Goal: Navigation & Orientation: Find specific page/section

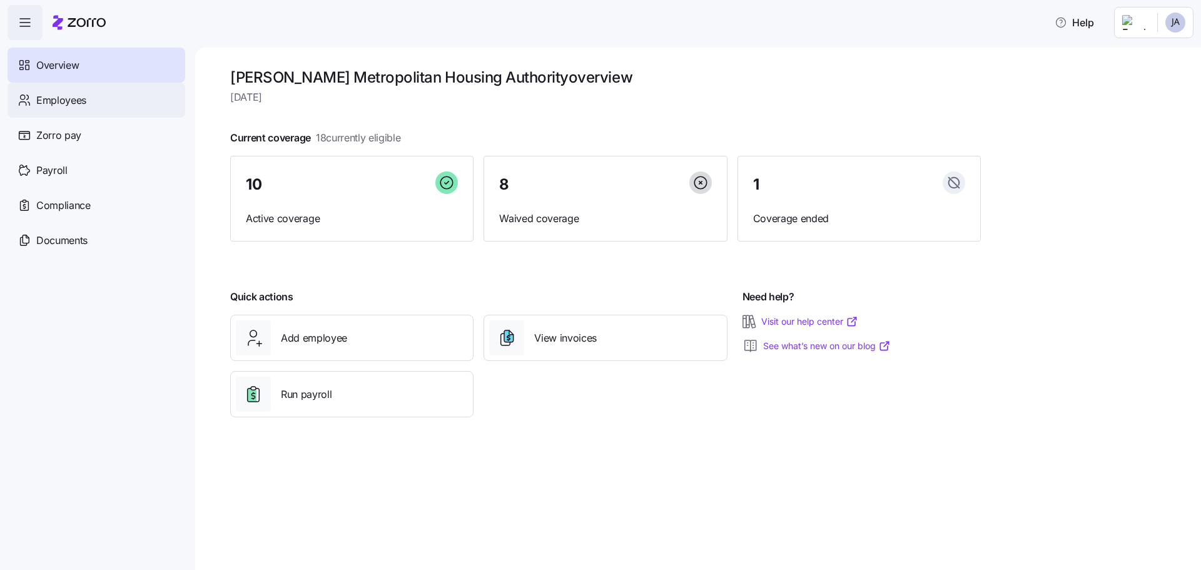
click at [70, 91] on div "Employees" at bounding box center [97, 100] width 178 height 35
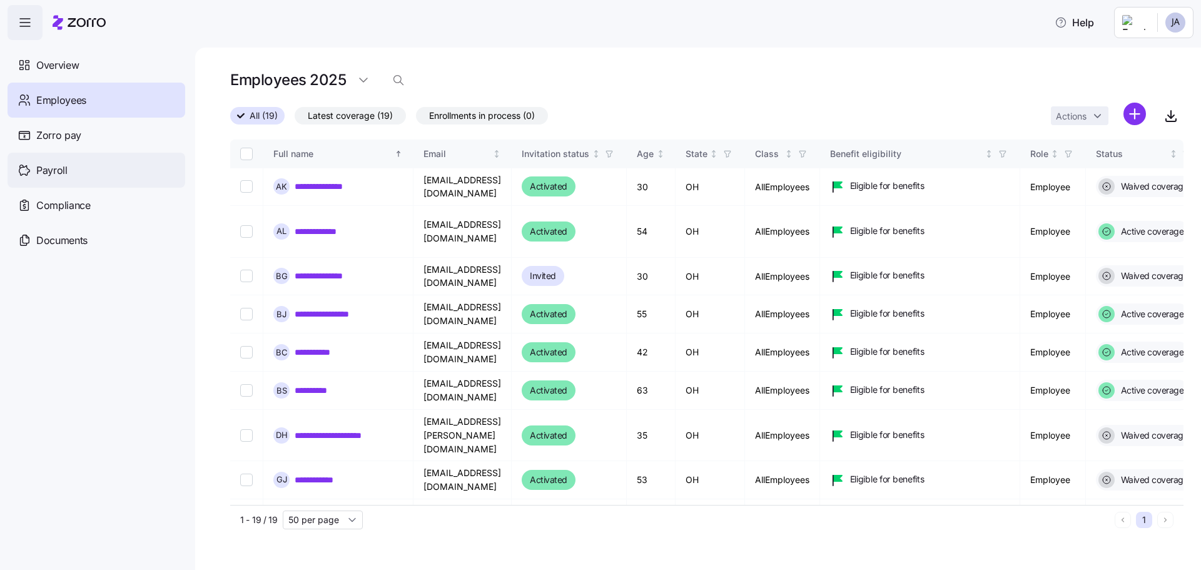
click at [64, 172] on span "Payroll" at bounding box center [51, 171] width 31 height 16
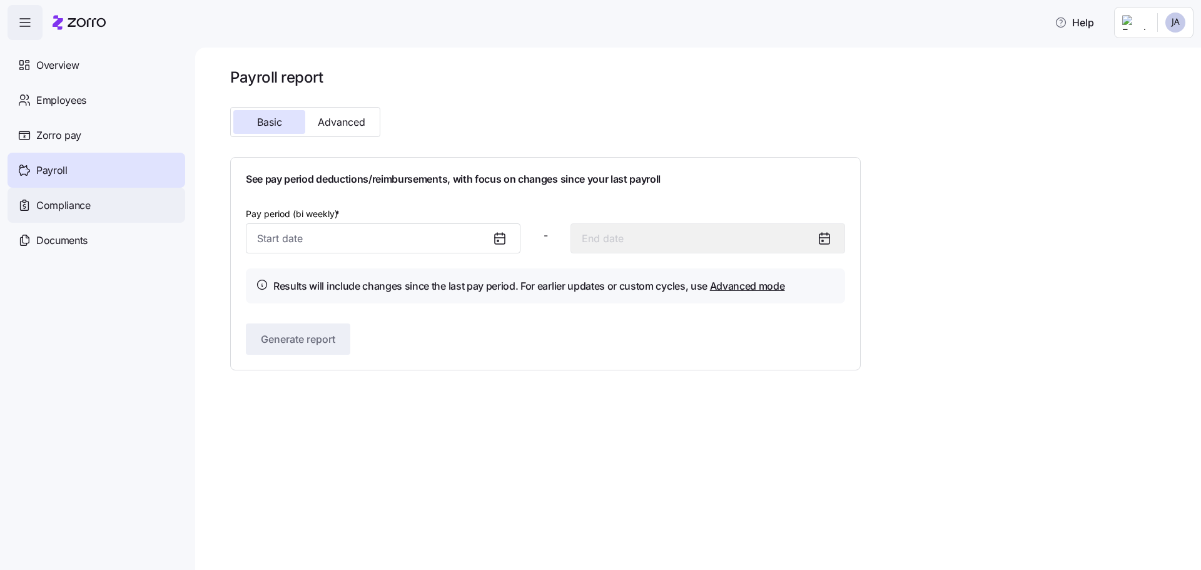
click at [81, 206] on span "Compliance" at bounding box center [63, 206] width 54 height 16
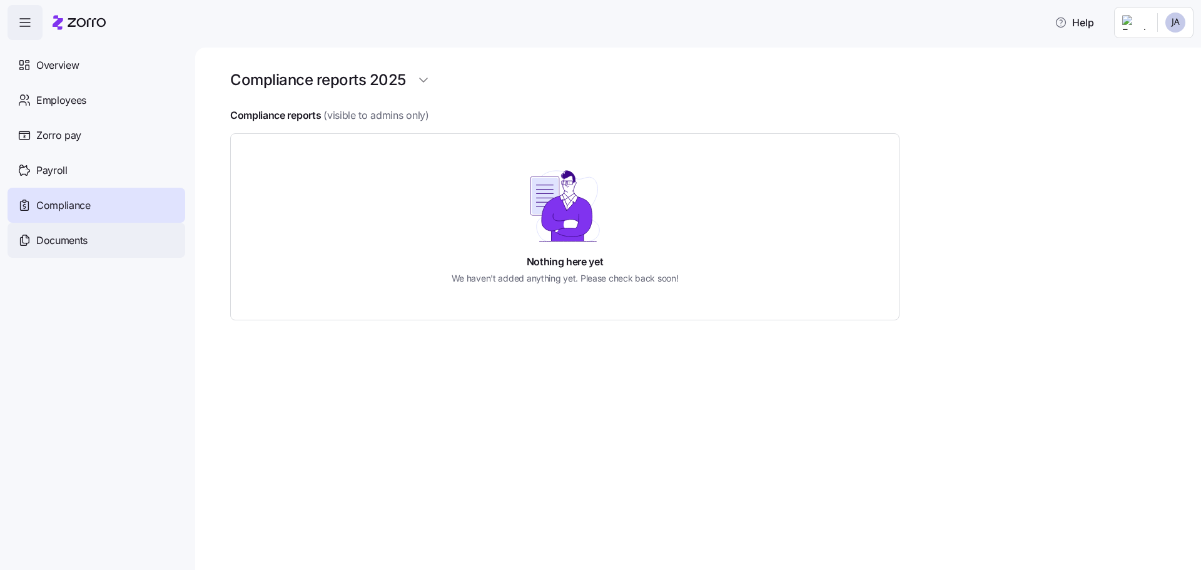
click at [64, 242] on span "Documents" at bounding box center [61, 241] width 51 height 16
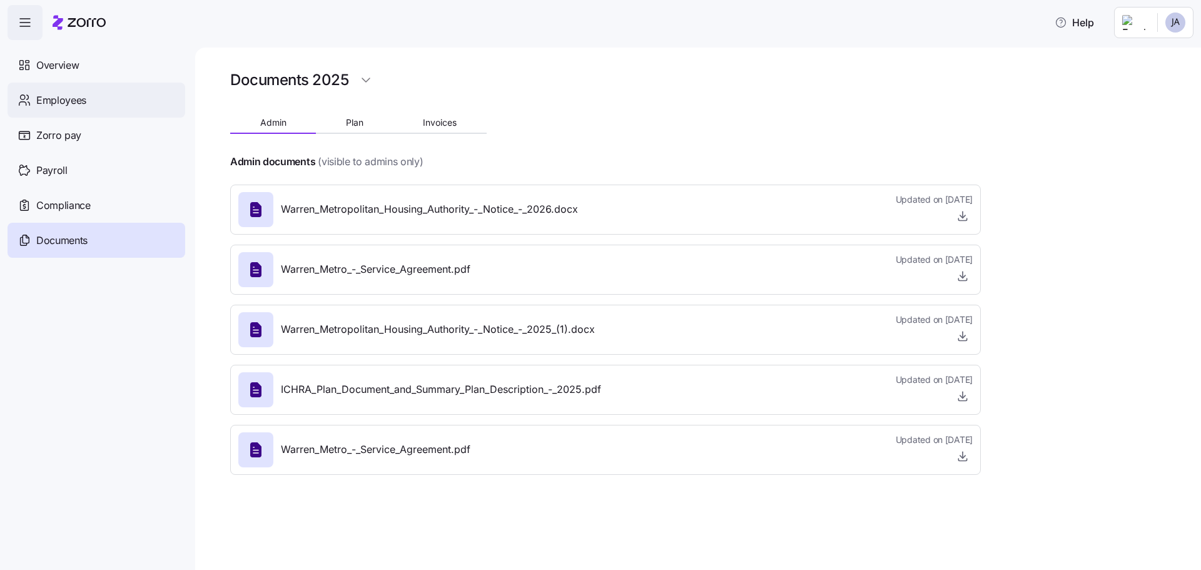
click at [78, 101] on span "Employees" at bounding box center [61, 101] width 50 height 16
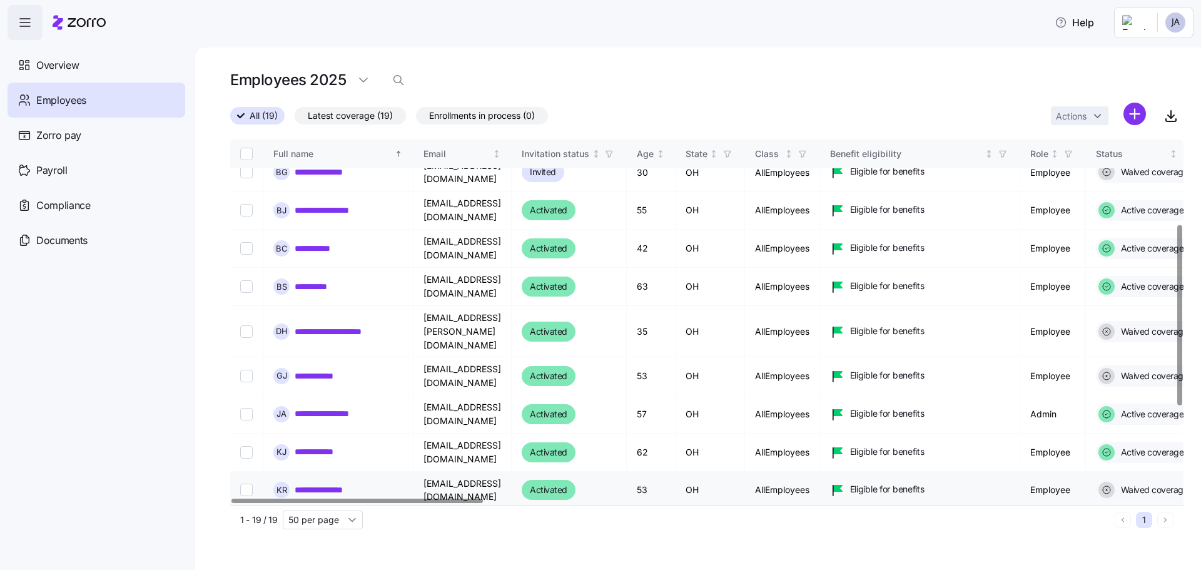
scroll to position [355, 0]
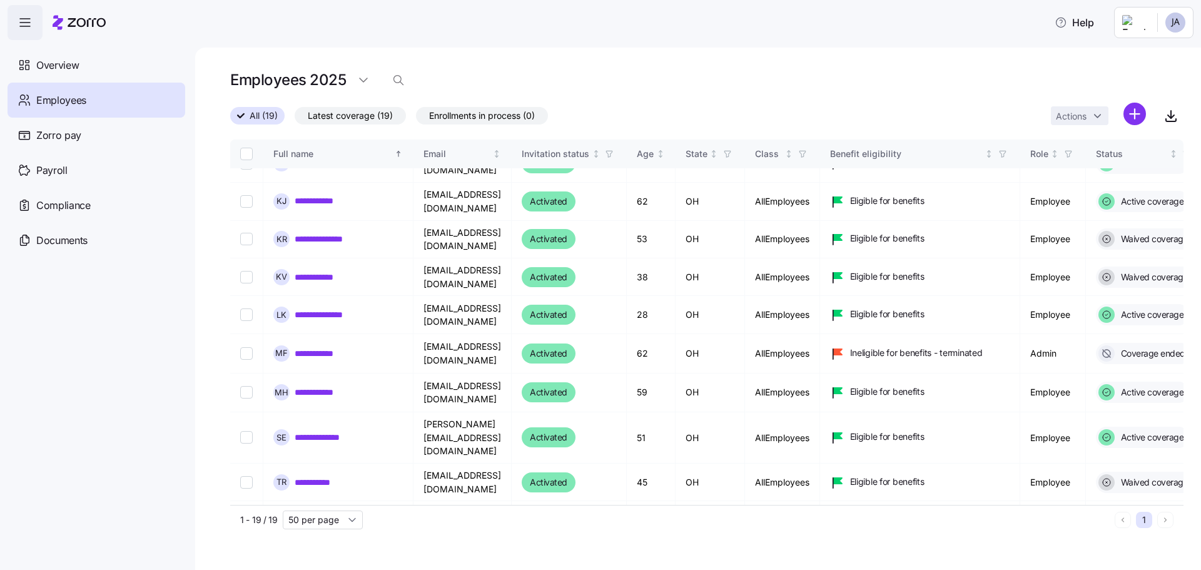
click at [33, 26] on span "button" at bounding box center [25, 23] width 34 height 34
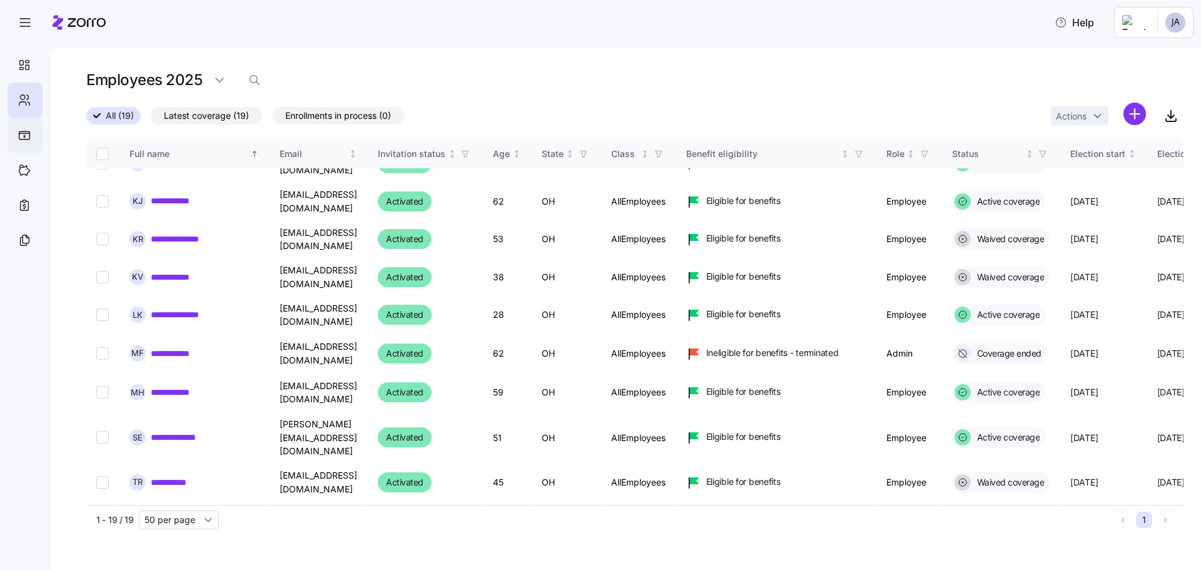
click at [24, 25] on icon "button" at bounding box center [25, 22] width 15 height 15
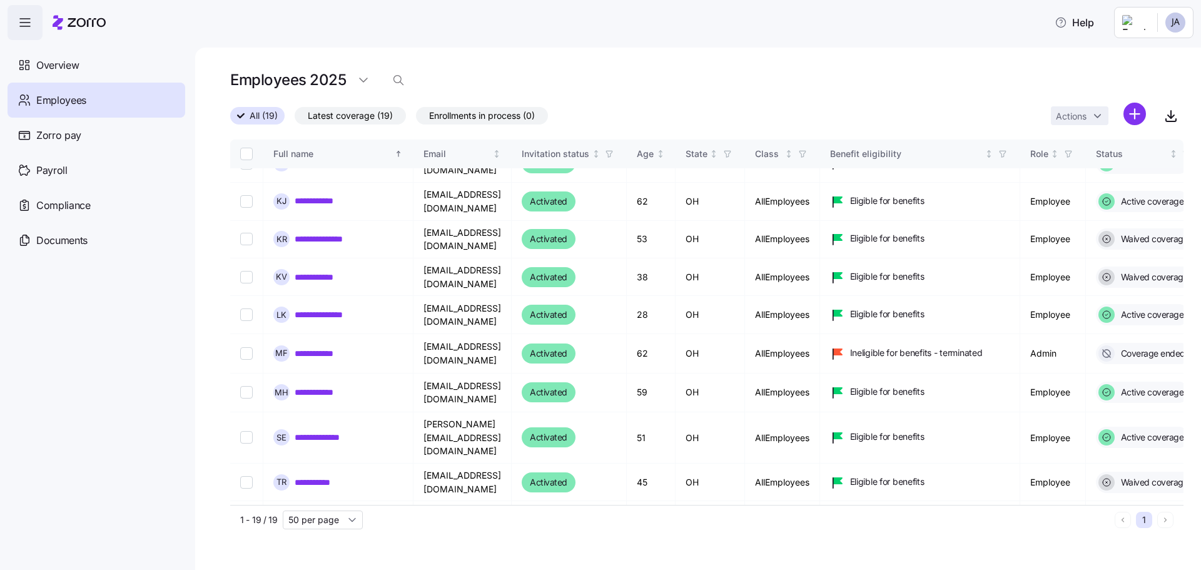
click at [1170, 26] on html "**********" at bounding box center [600, 281] width 1201 height 562
click at [1145, 127] on div "Log out" at bounding box center [1125, 127] width 49 height 14
